Goal: Transaction & Acquisition: Download file/media

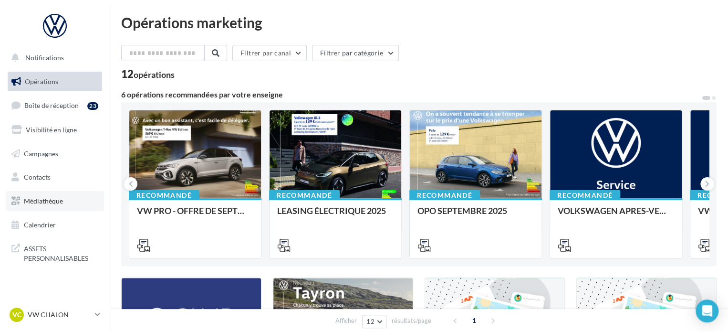
click at [48, 202] on span "Médiathèque" at bounding box center [43, 201] width 39 height 8
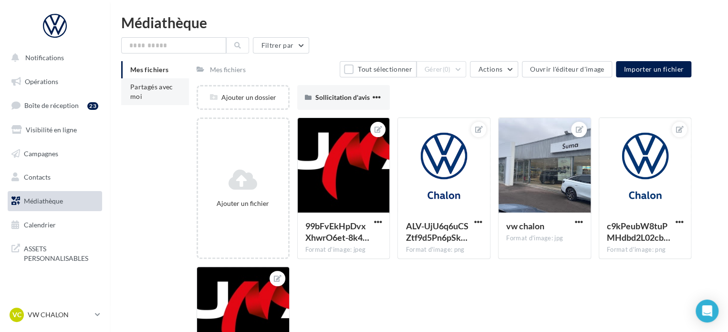
click at [151, 85] on span "Partagés avec moi" at bounding box center [151, 92] width 43 height 18
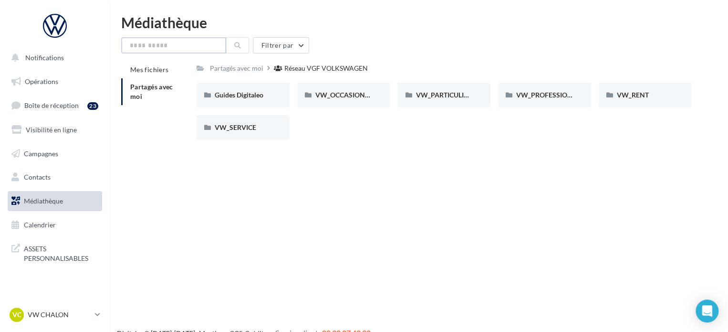
click at [150, 46] on input "text" at bounding box center [173, 45] width 105 height 16
click at [135, 46] on input "text" at bounding box center [173, 45] width 105 height 16
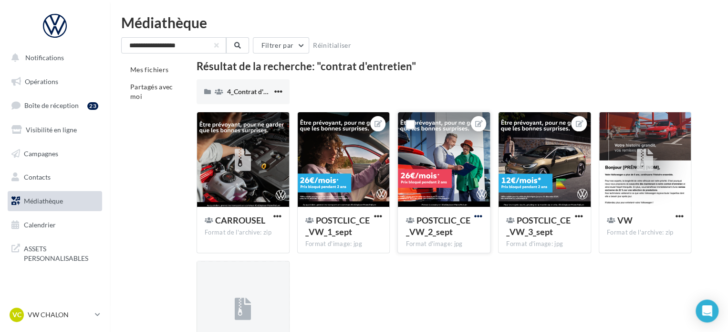
click at [477, 215] on span "button" at bounding box center [478, 216] width 8 height 8
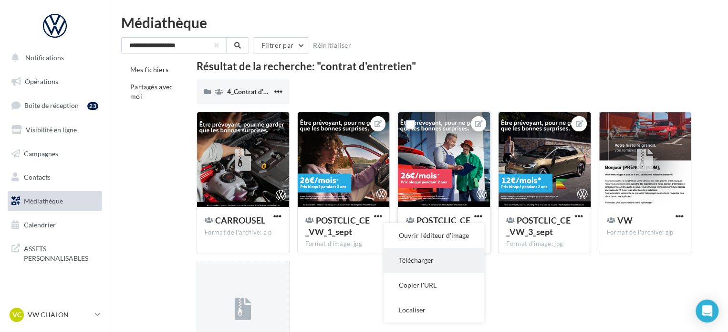
click at [413, 257] on button "Télécharger" at bounding box center [434, 260] width 101 height 25
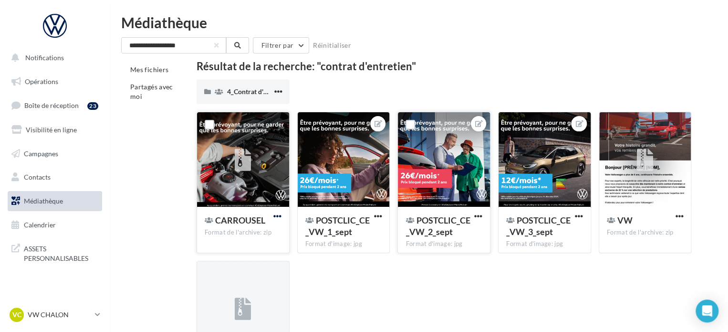
click at [278, 217] on span "button" at bounding box center [277, 216] width 8 height 8
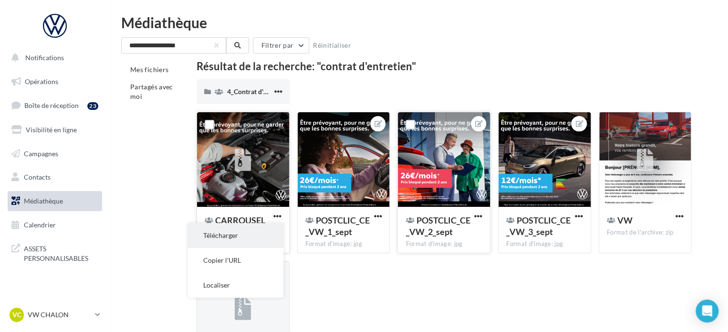
click at [225, 238] on button "Télécharger" at bounding box center [235, 235] width 95 height 25
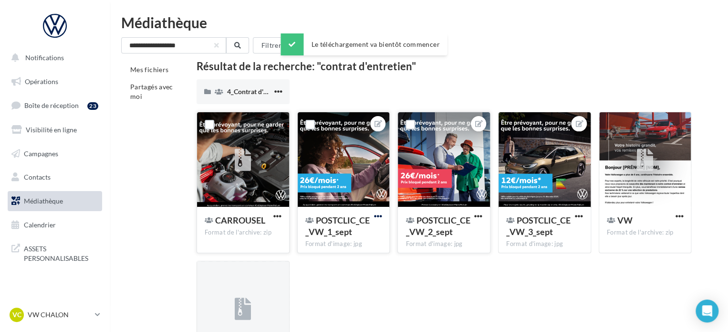
click at [374, 216] on span "button" at bounding box center [378, 216] width 8 height 8
click at [330, 264] on button "Télécharger" at bounding box center [333, 260] width 101 height 25
drag, startPoint x: 152, startPoint y: 44, endPoint x: 104, endPoint y: 42, distance: 47.8
click at [104, 41] on div "Notifications Opérations Boîte de réception 23 Visibilité en ligne Campagnes Co…" at bounding box center [364, 232] width 728 height 435
drag, startPoint x: 158, startPoint y: 43, endPoint x: 105, endPoint y: 42, distance: 52.0
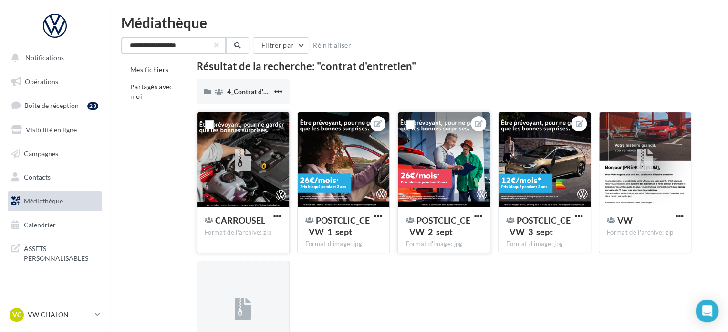
click at [106, 42] on div "Notifications Opérations Boîte de réception 23 Visibilité en ligne Campagnes Co…" at bounding box center [364, 232] width 728 height 435
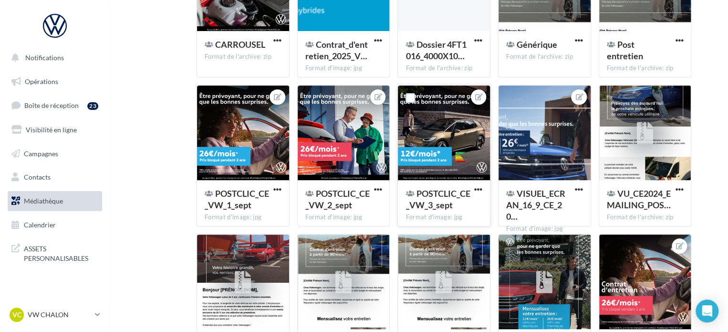
scroll to position [191, 0]
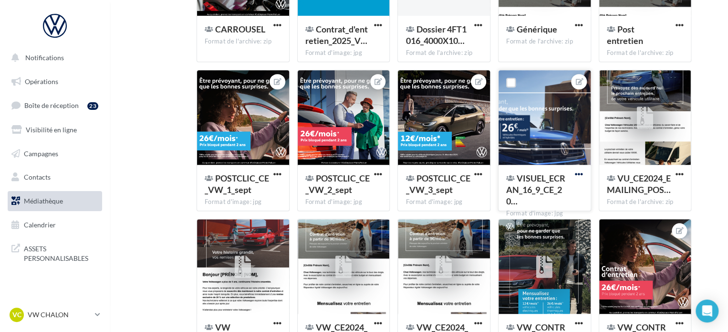
type input "*********"
click at [579, 175] on span "button" at bounding box center [579, 174] width 8 height 8
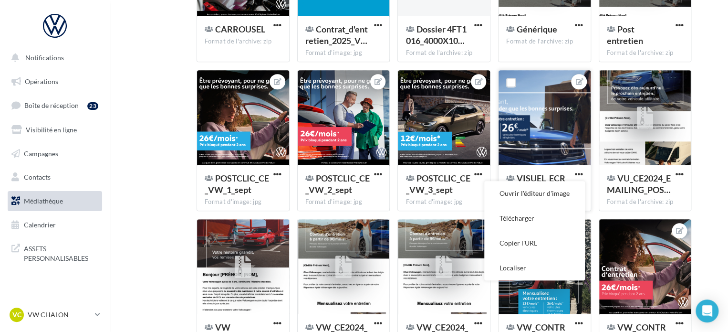
click at [566, 147] on div at bounding box center [545, 117] width 92 height 95
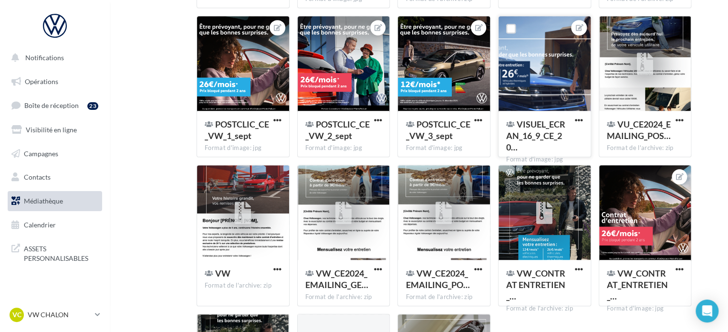
scroll to position [286, 0]
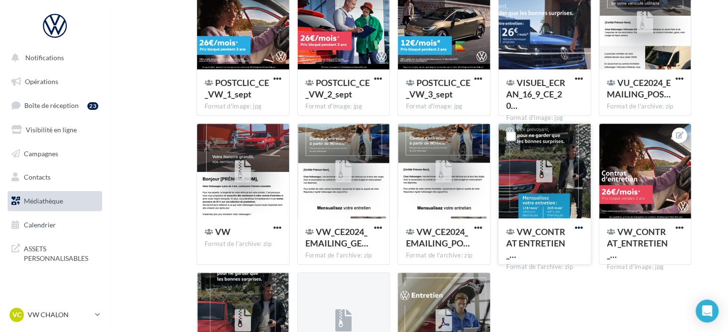
click at [580, 226] on span "button" at bounding box center [579, 227] width 8 height 8
click at [533, 246] on button "Télécharger" at bounding box center [537, 246] width 95 height 25
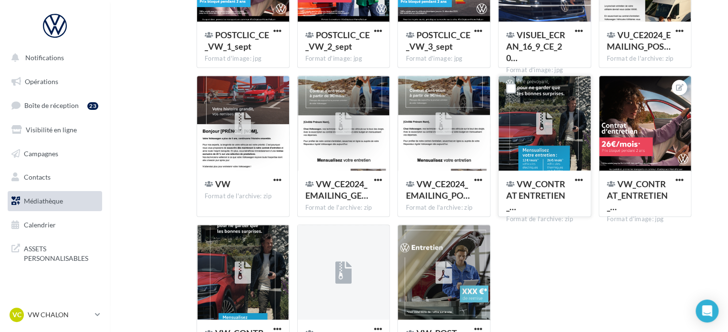
scroll to position [416, 0]
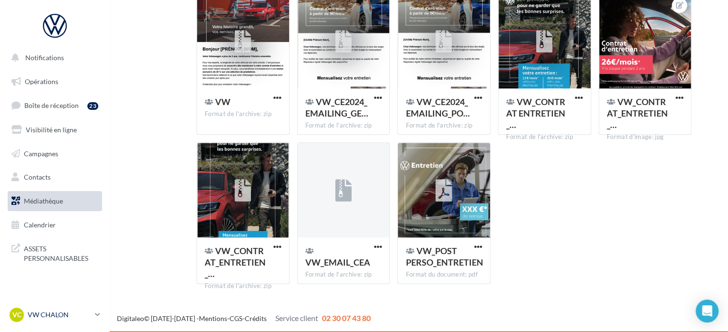
click at [40, 321] on div "VC VW CHALON vw-cha-dup" at bounding box center [51, 314] width 82 height 14
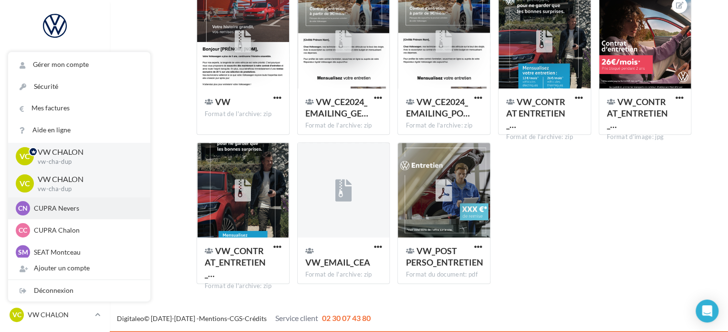
click at [58, 205] on p "CUPRA Nevers" at bounding box center [86, 208] width 105 height 10
